Goal: Task Accomplishment & Management: Manage account settings

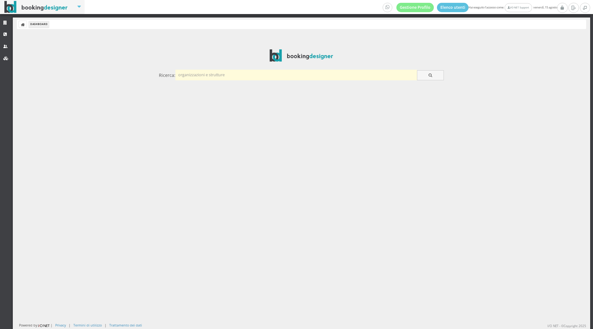
click at [298, 76] on input "text" at bounding box center [296, 75] width 242 height 10
type input "[PERSON_NAME]"
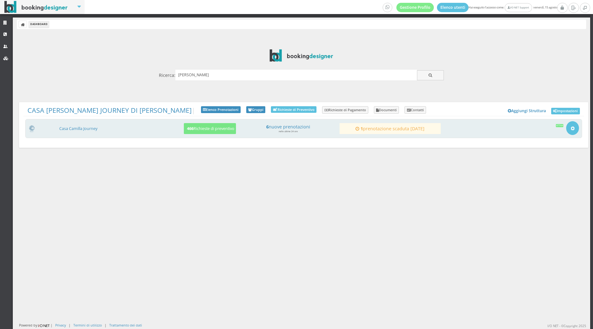
click at [70, 133] on div "Casa Camilla Journey 466 Richieste di preventivo 6 nuove prenotazioni nelle ult…" at bounding box center [303, 128] width 557 height 19
click at [78, 129] on link "Casa Camilla Journey" at bounding box center [78, 128] width 38 height 5
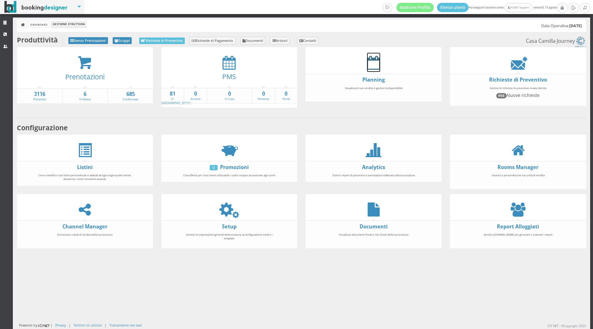
click at [377, 61] on icon at bounding box center [373, 63] width 13 height 14
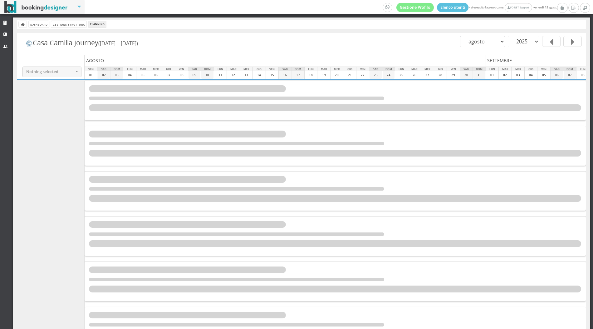
select select
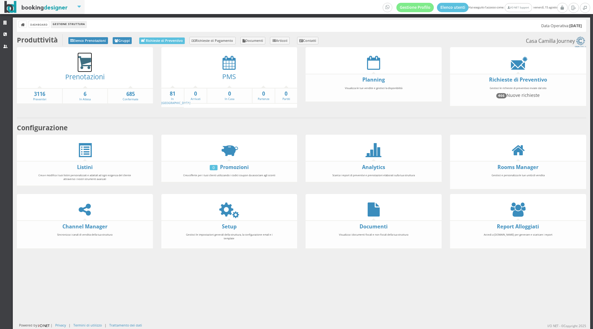
click at [91, 69] on icon at bounding box center [85, 63] width 14 height 14
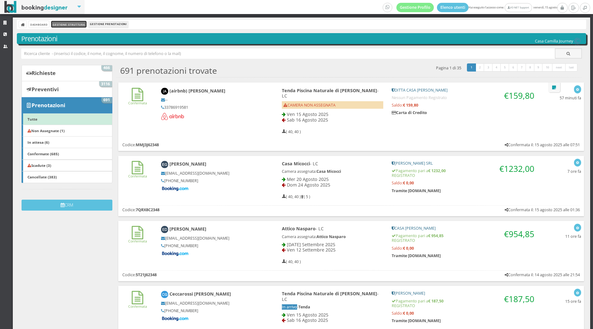
click at [60, 23] on link "Gestione Struttura" at bounding box center [68, 24] width 35 height 7
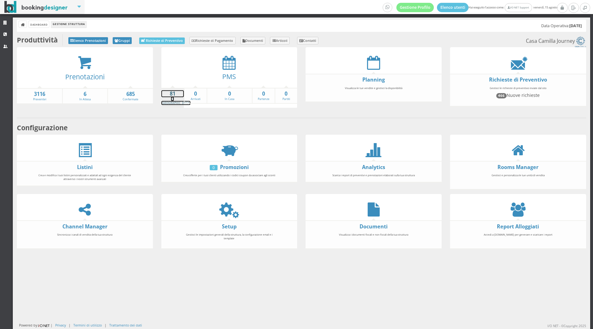
click at [172, 95] on strong "81" at bounding box center [172, 93] width 23 height 7
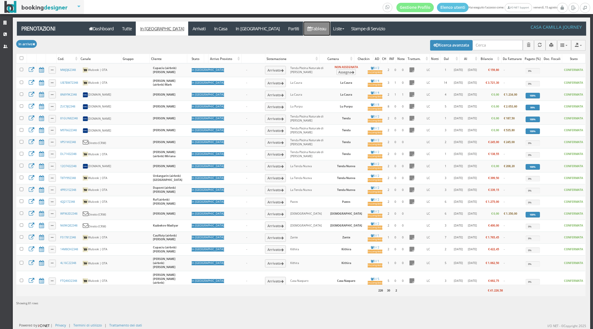
click at [303, 29] on link "Tableau" at bounding box center [316, 29] width 27 height 14
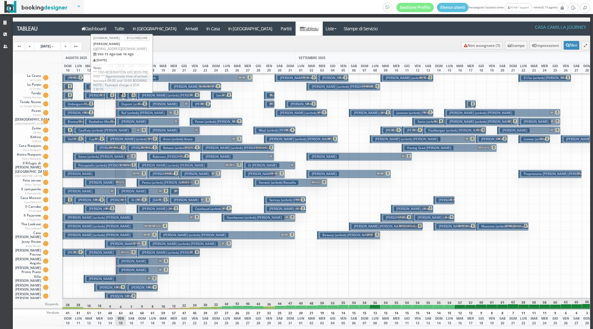
click at [121, 97] on span "M" at bounding box center [121, 96] width 8 height 7
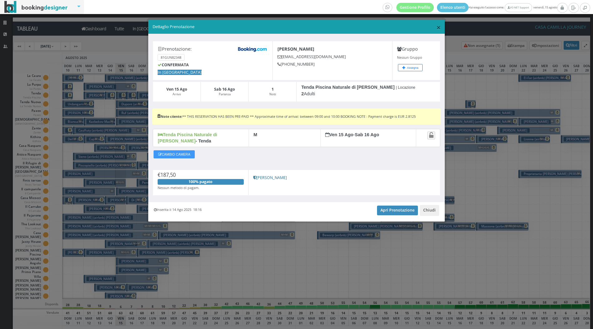
click at [438, 28] on span "×" at bounding box center [438, 27] width 4 height 11
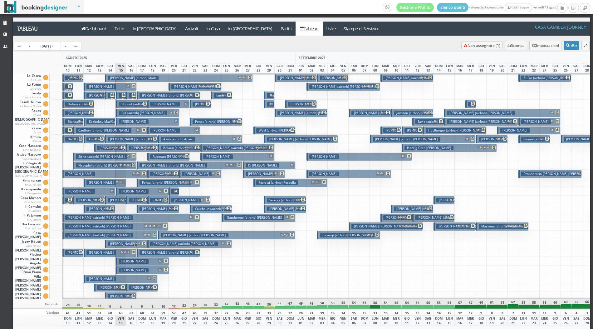
click at [97, 21] on div "Tableau Dashboard Tutte In Arrivo Arrivati In Casa In Partenza Partiti Tableau …" at bounding box center [302, 182] width 578 height 331
click at [98, 28] on link "Dashboard" at bounding box center [93, 29] width 33 height 14
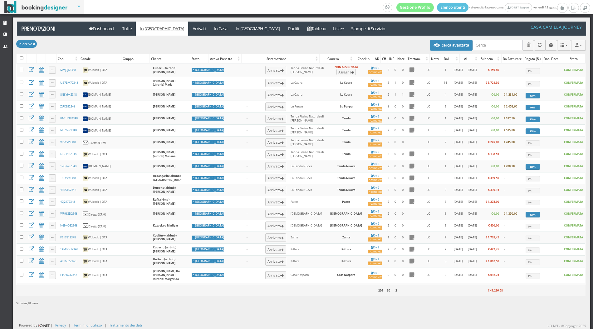
select select
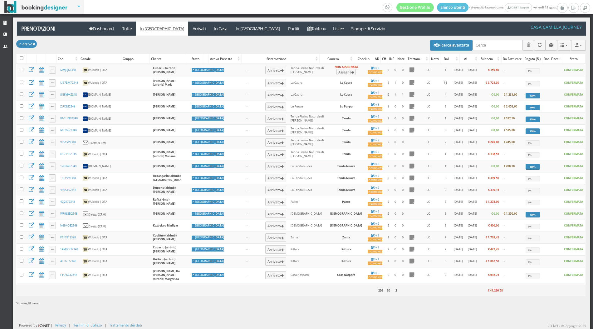
select select
click at [461, 42] on button "Ricerca avanzata" at bounding box center [451, 45] width 42 height 11
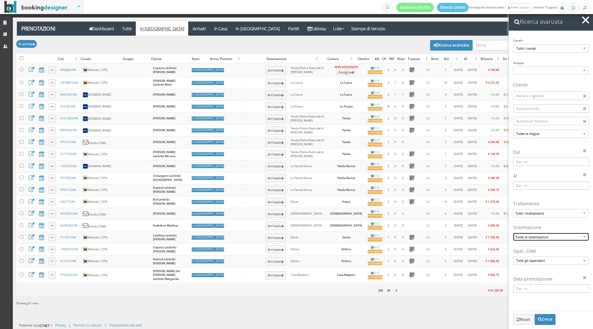
click at [536, 237] on span "Tutte le sistemazioni" at bounding box center [548, 236] width 66 height 5
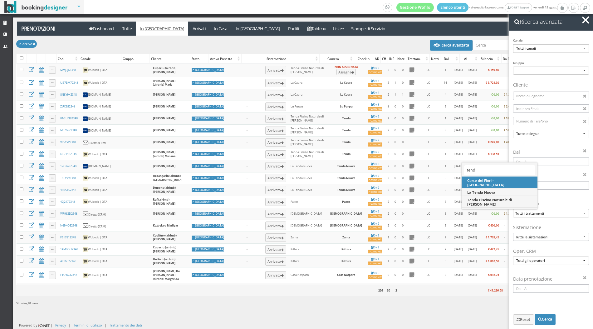
type input "tenda"
select select "La Tenda Nuova"
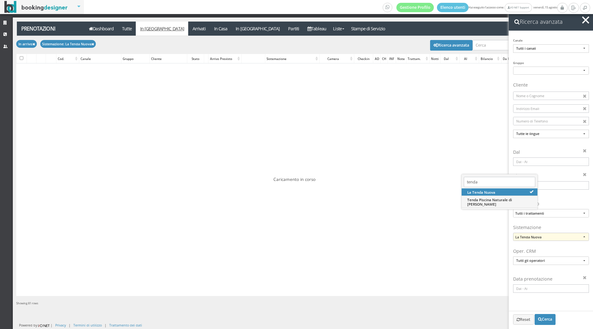
scroll to position [261, 0]
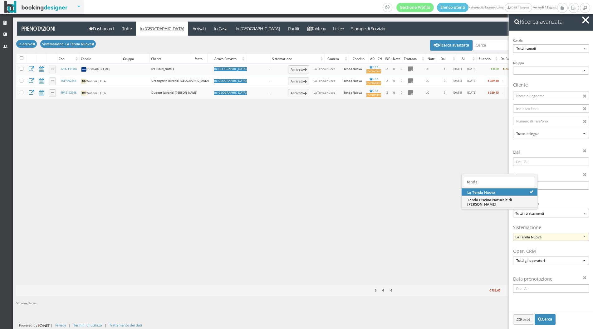
type input "tenda"
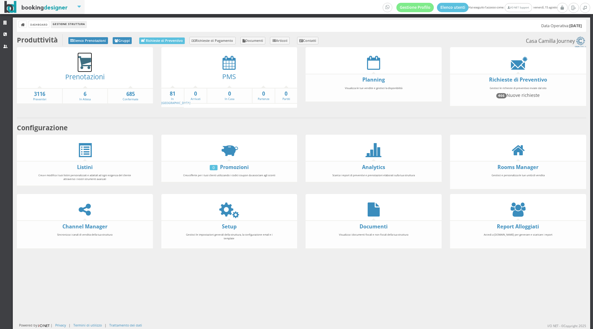
click at [81, 54] on link at bounding box center [85, 62] width 14 height 19
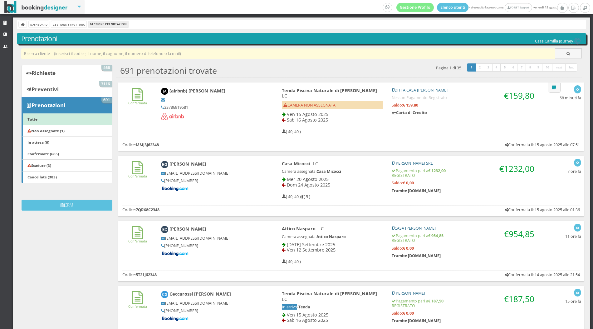
click at [140, 57] on input "text" at bounding box center [288, 53] width 534 height 10
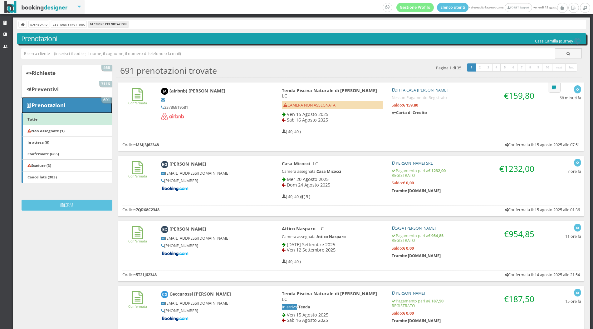
click at [86, 97] on link "Prenotazioni 691" at bounding box center [67, 105] width 91 height 16
click at [275, 59] on div at bounding box center [301, 55] width 569 height 15
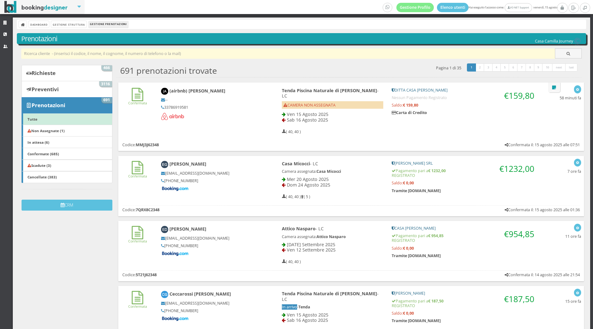
click at [275, 50] on input "text" at bounding box center [288, 53] width 534 height 10
type input "guglielmu"
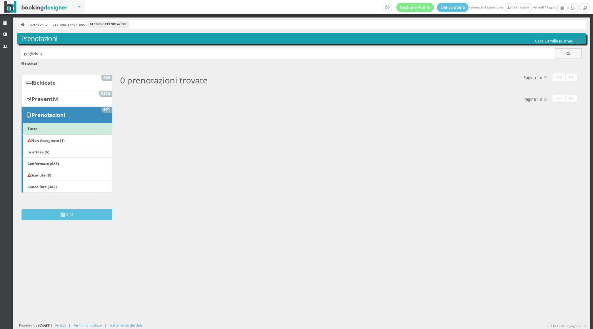
click at [78, 59] on div "[PERSON_NAME] ( 0 risultati )" at bounding box center [301, 60] width 569 height 24
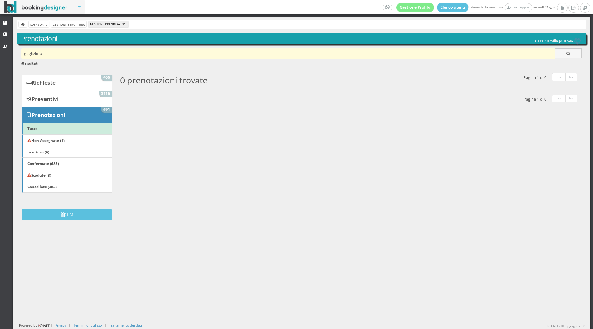
click at [116, 53] on input "guglielmu" at bounding box center [288, 53] width 534 height 10
type input "[PERSON_NAME]"
